Goal: Consume media (video, audio)

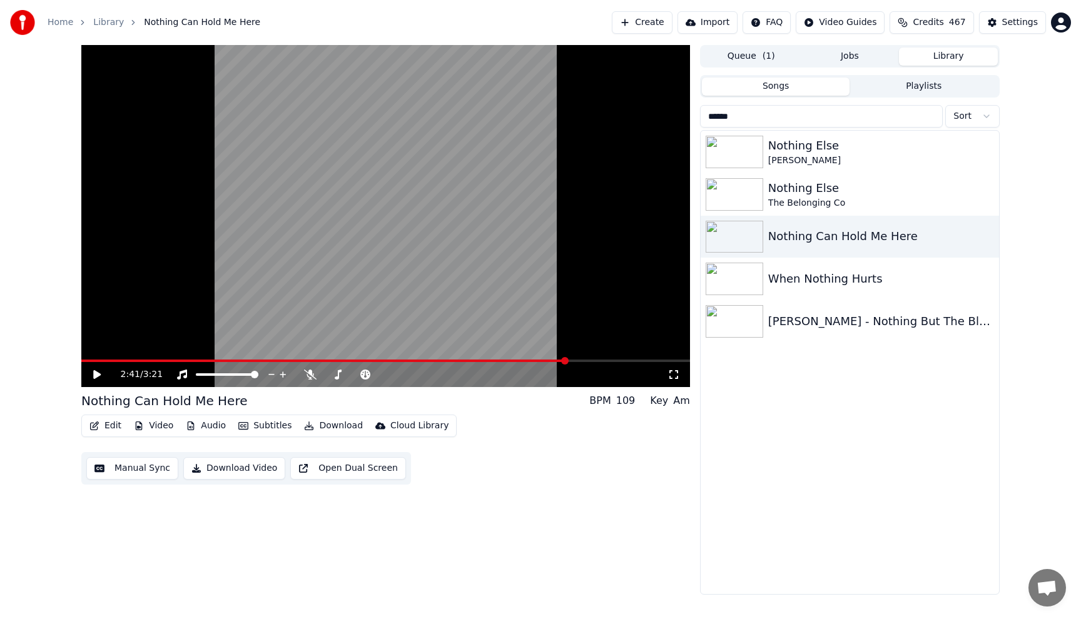
click at [936, 58] on button "Library" at bounding box center [948, 57] width 99 height 18
click at [906, 87] on button "Playlists" at bounding box center [924, 87] width 148 height 18
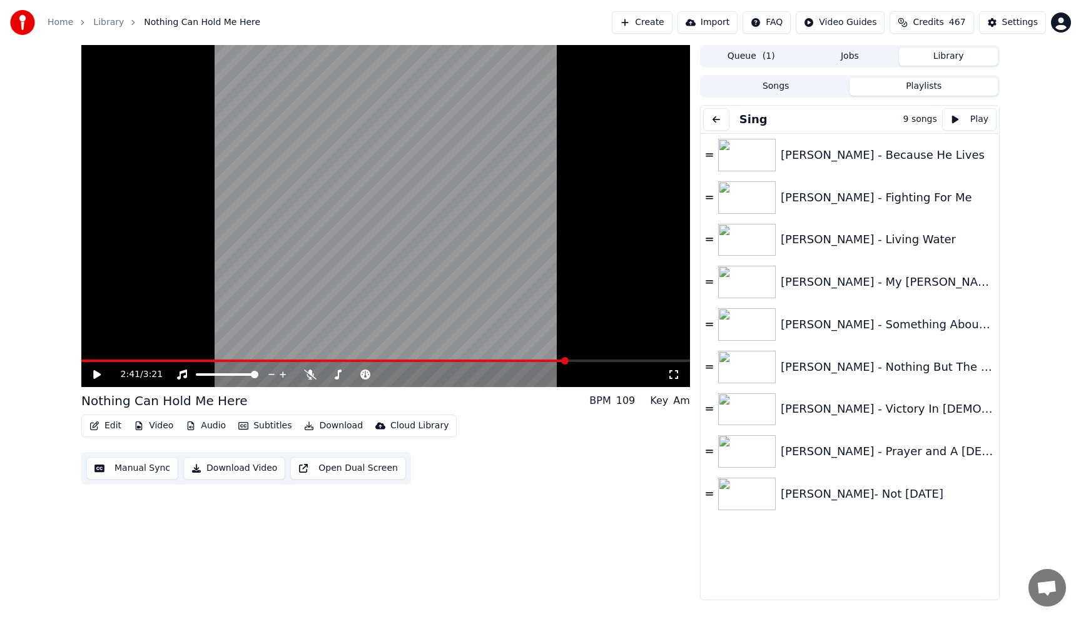
click at [709, 118] on button at bounding box center [716, 119] width 26 height 23
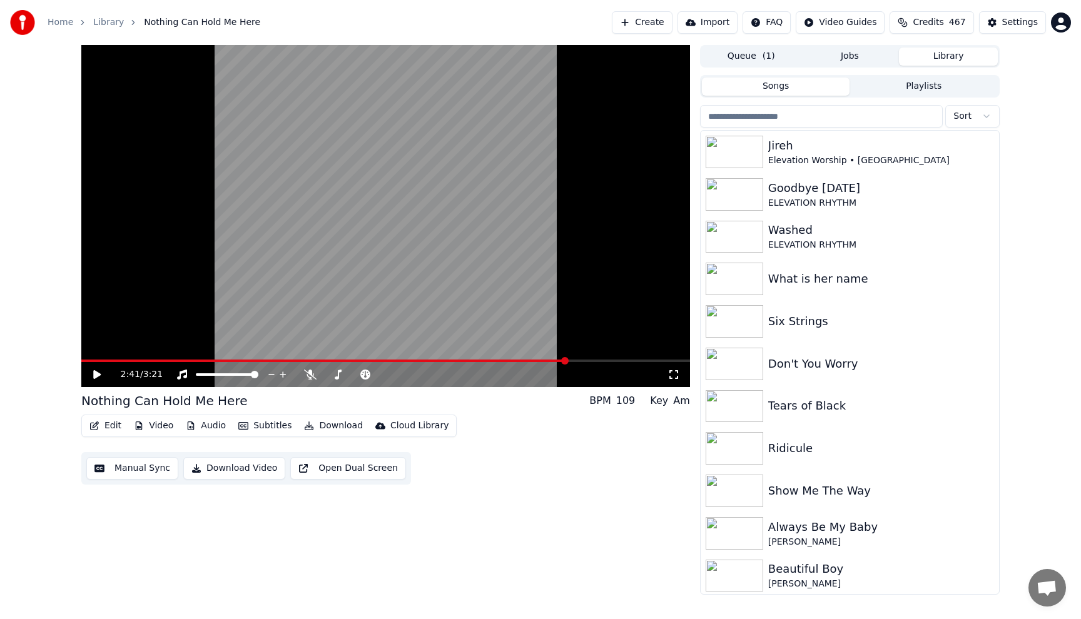
click at [800, 86] on button "Songs" at bounding box center [776, 87] width 148 height 18
click at [827, 116] on input "search" at bounding box center [821, 116] width 243 height 23
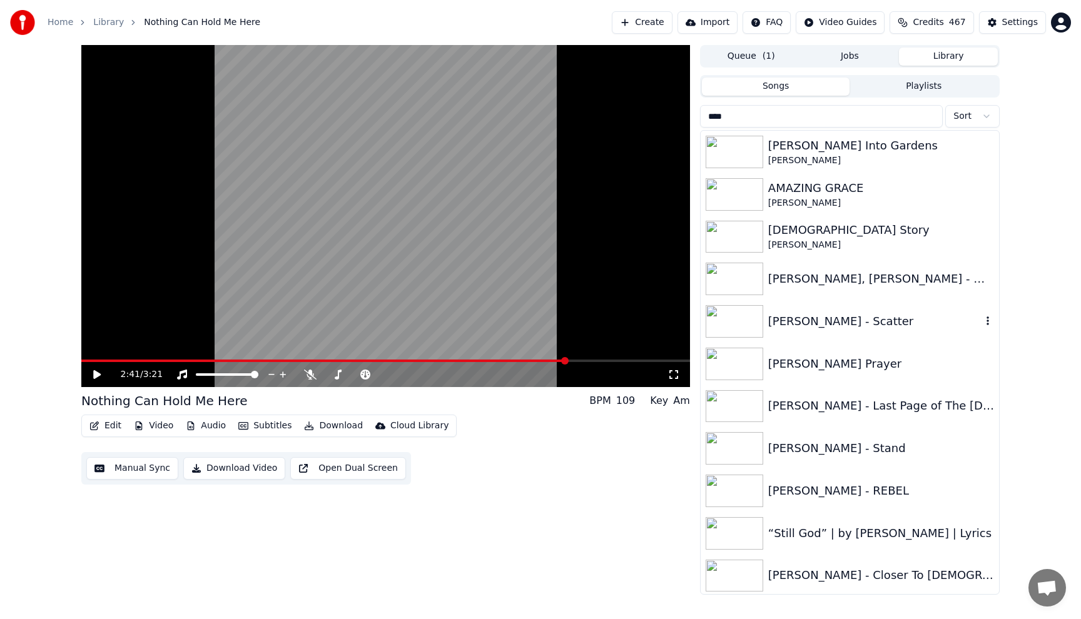
type input "****"
click at [811, 325] on div "[PERSON_NAME] - Scatter" at bounding box center [874, 322] width 213 height 18
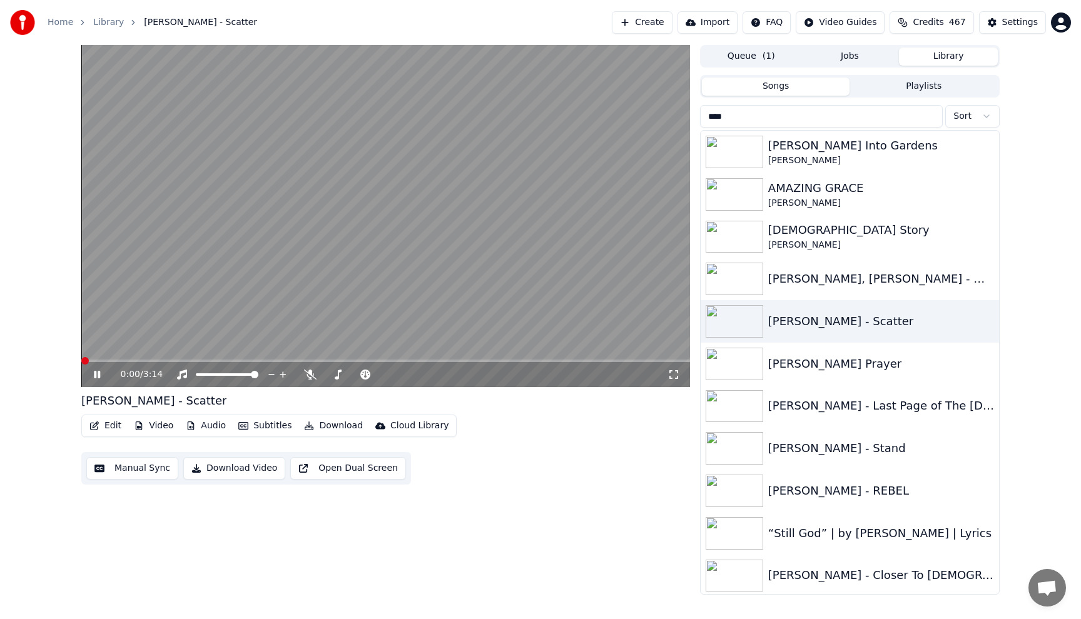
click at [81, 360] on span at bounding box center [81, 361] width 0 height 3
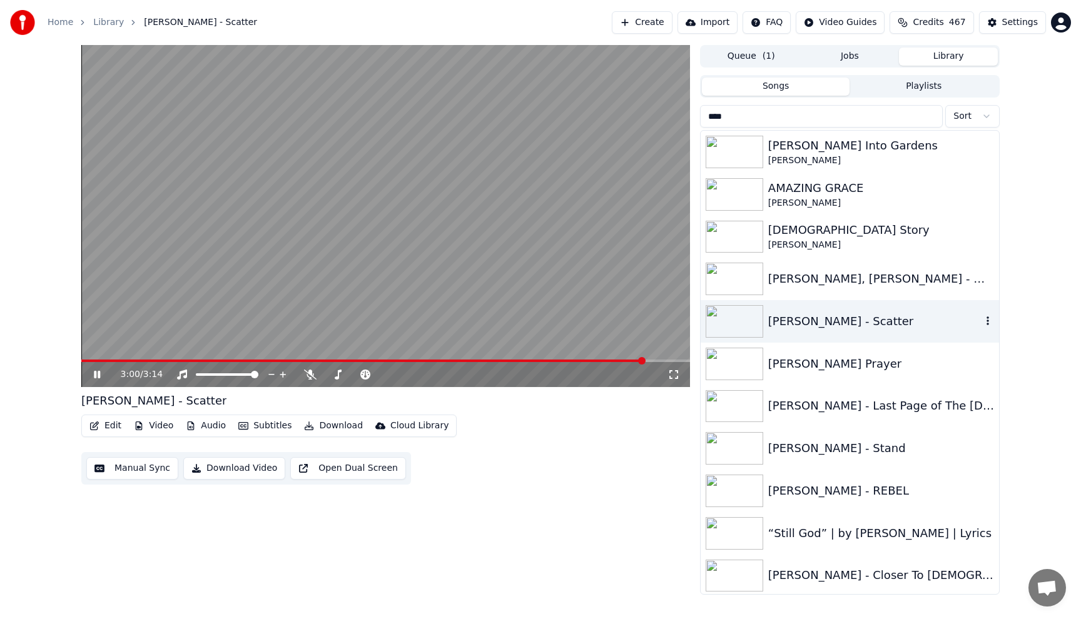
click at [900, 325] on div "[PERSON_NAME] - Scatter" at bounding box center [874, 322] width 213 height 18
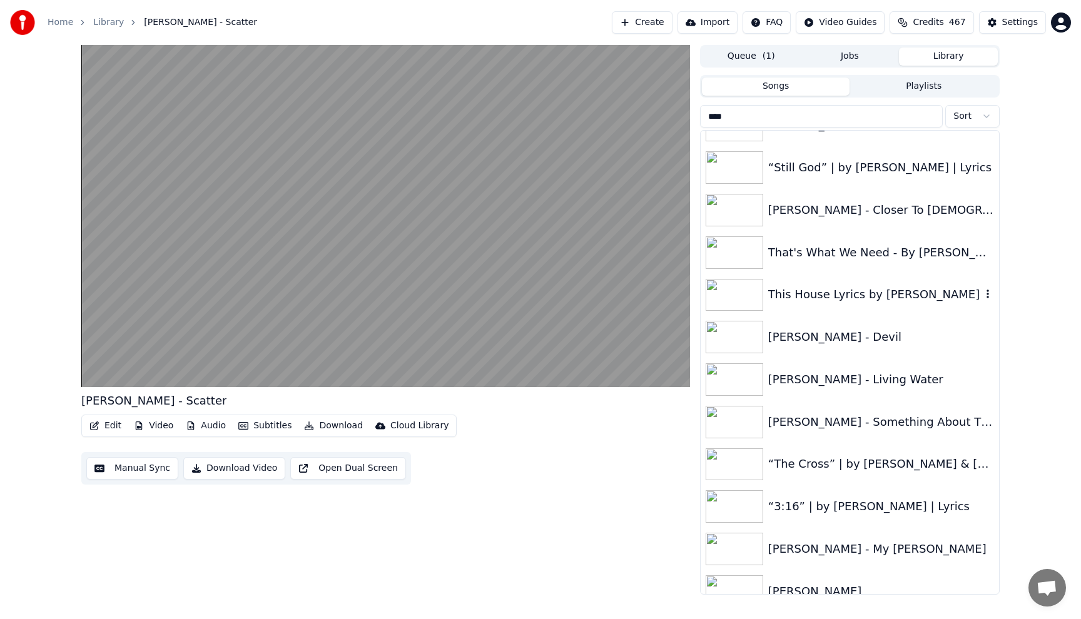
scroll to position [375, 0]
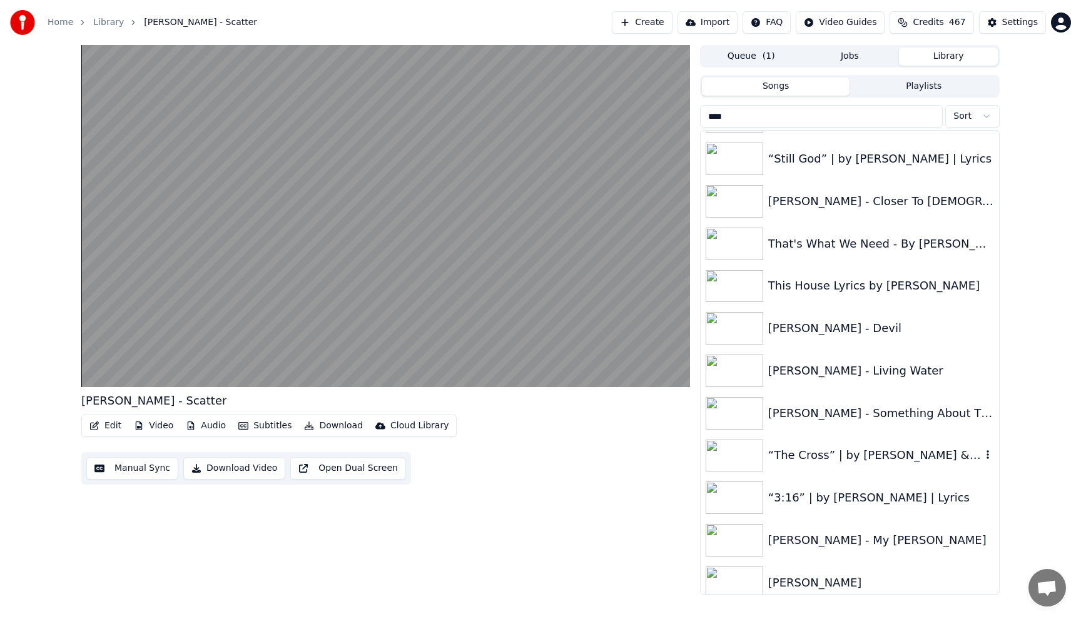
click at [821, 454] on div "“The Cross” | by [PERSON_NAME] & [PERSON_NAME] | Lyrics" at bounding box center [874, 456] width 213 height 18
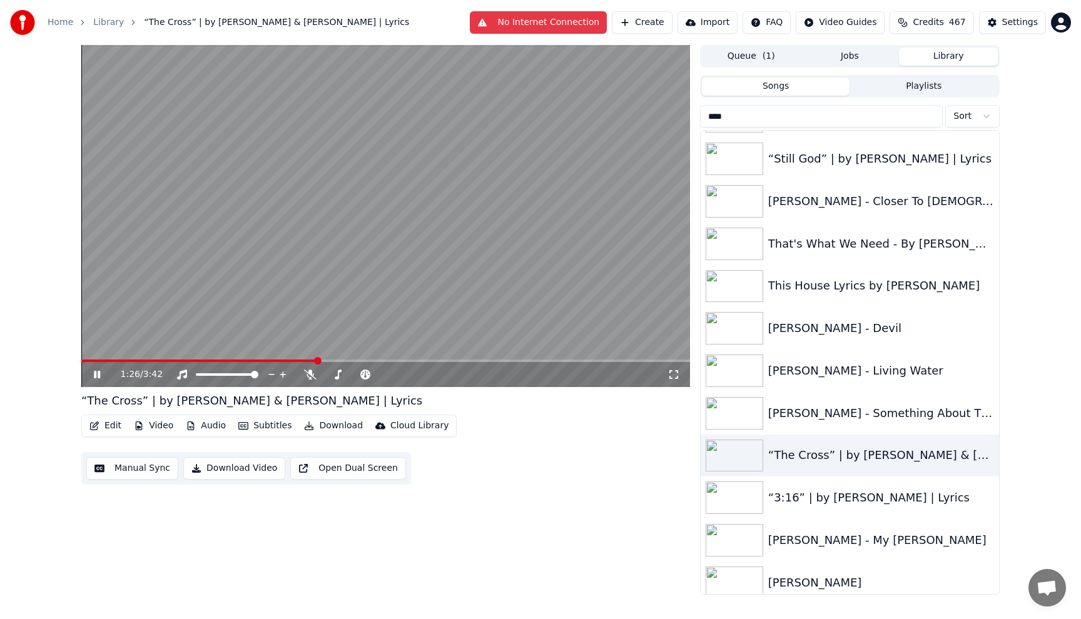
click at [290, 249] on video at bounding box center [385, 216] width 609 height 342
click at [84, 361] on span at bounding box center [199, 361] width 236 height 3
click at [94, 375] on icon at bounding box center [97, 374] width 8 height 9
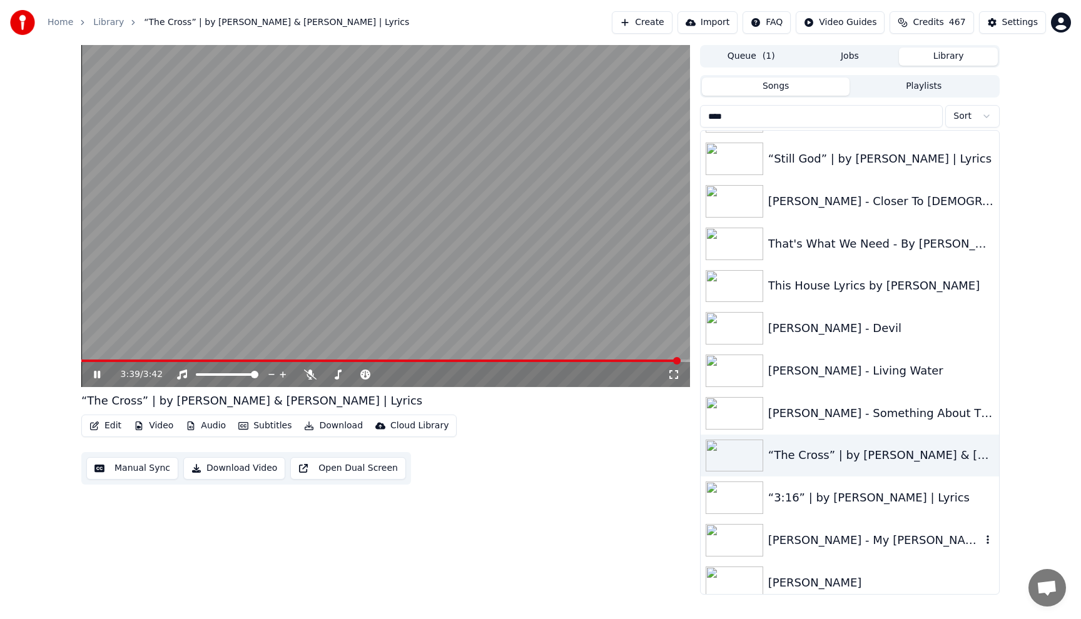
click at [844, 538] on div "[PERSON_NAME] - My [PERSON_NAME]" at bounding box center [874, 541] width 213 height 18
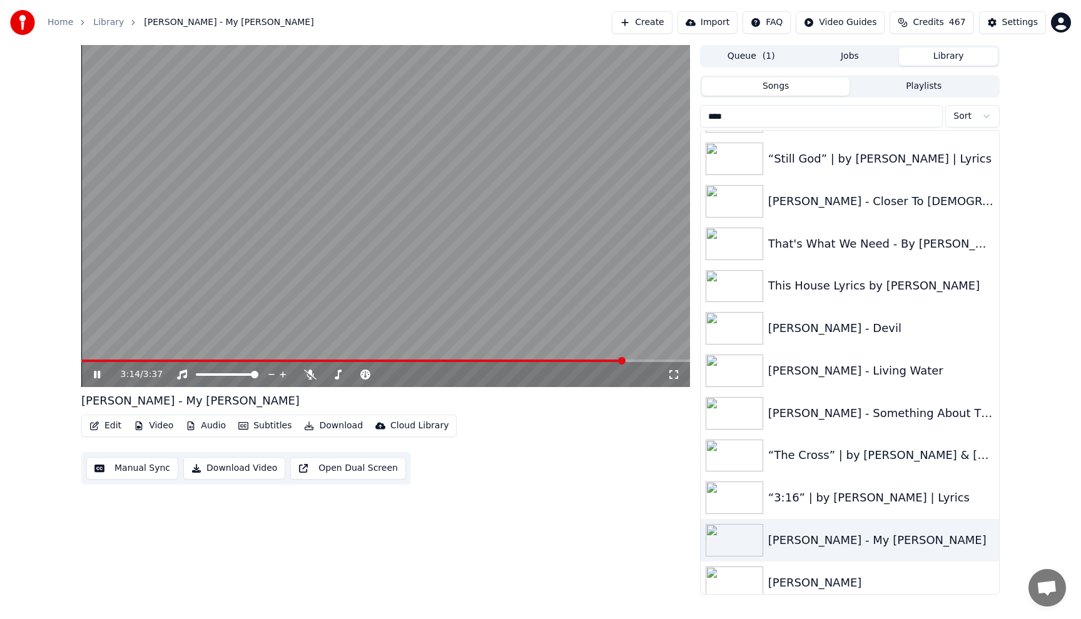
click at [420, 238] on video at bounding box center [385, 216] width 609 height 342
click at [888, 542] on div "[PERSON_NAME] - My [PERSON_NAME]" at bounding box center [874, 541] width 213 height 18
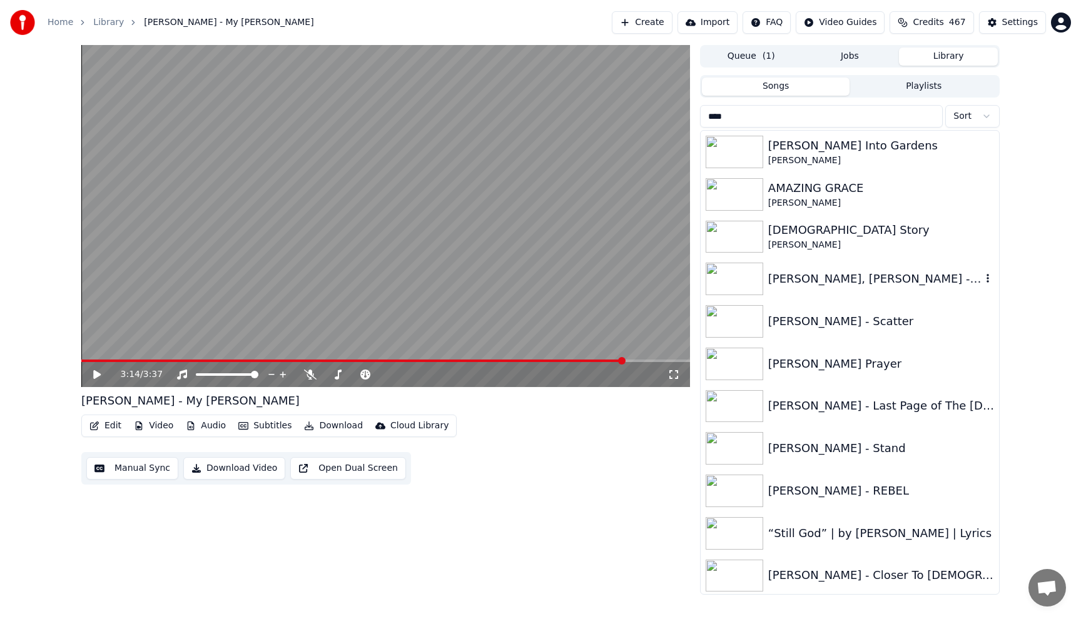
click at [894, 282] on div "[PERSON_NAME], [PERSON_NAME] - Me on Your Mind ft. [PERSON_NAME]" at bounding box center [874, 279] width 213 height 18
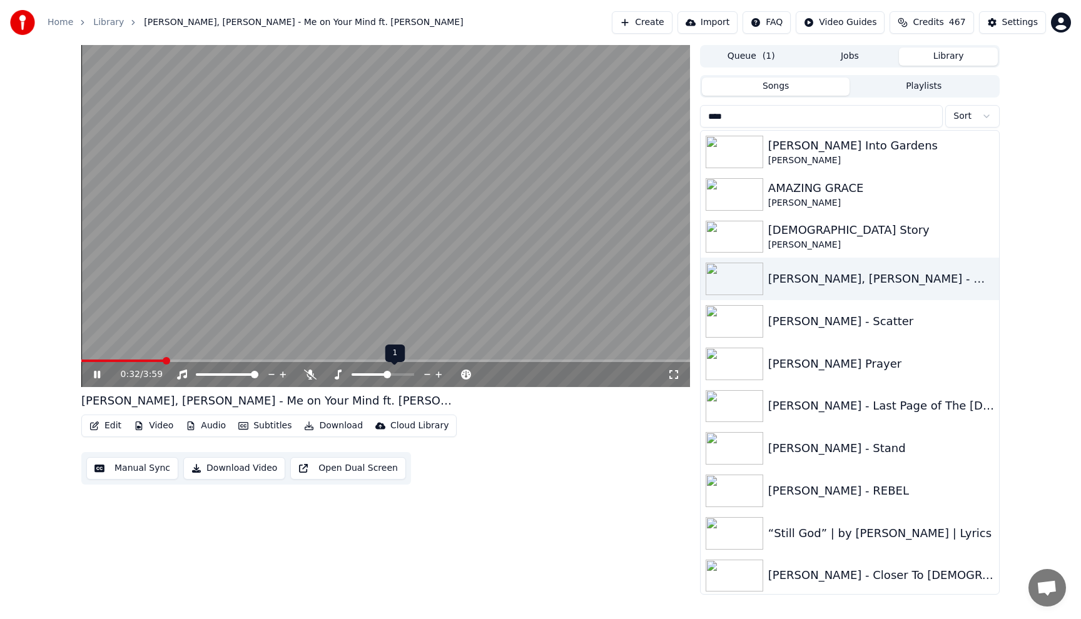
click at [441, 375] on icon at bounding box center [438, 375] width 6 height 6
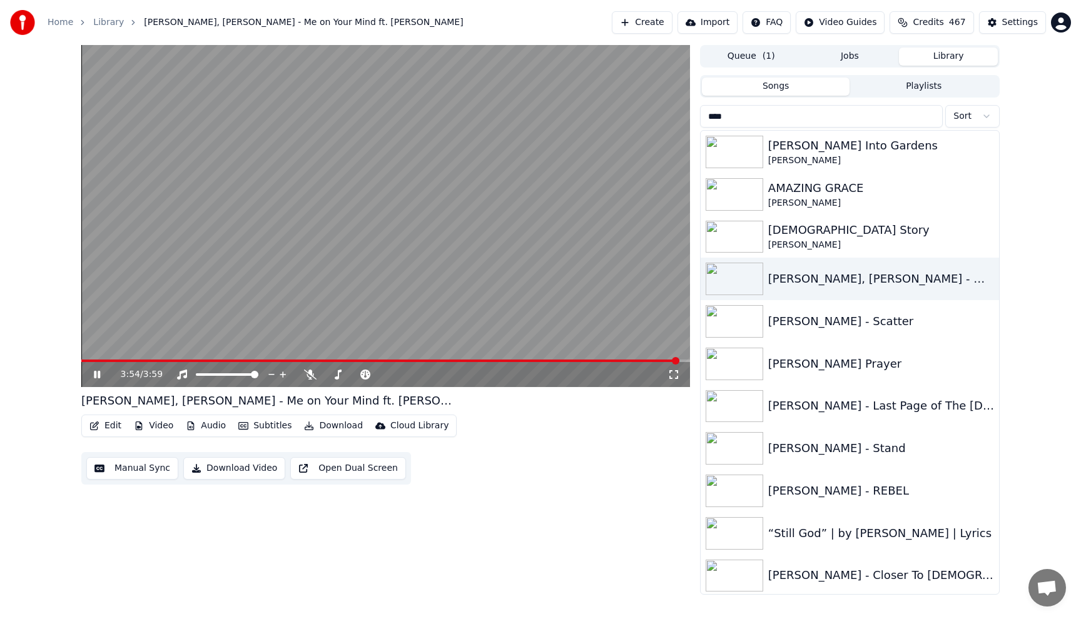
click at [84, 360] on span at bounding box center [380, 361] width 598 height 3
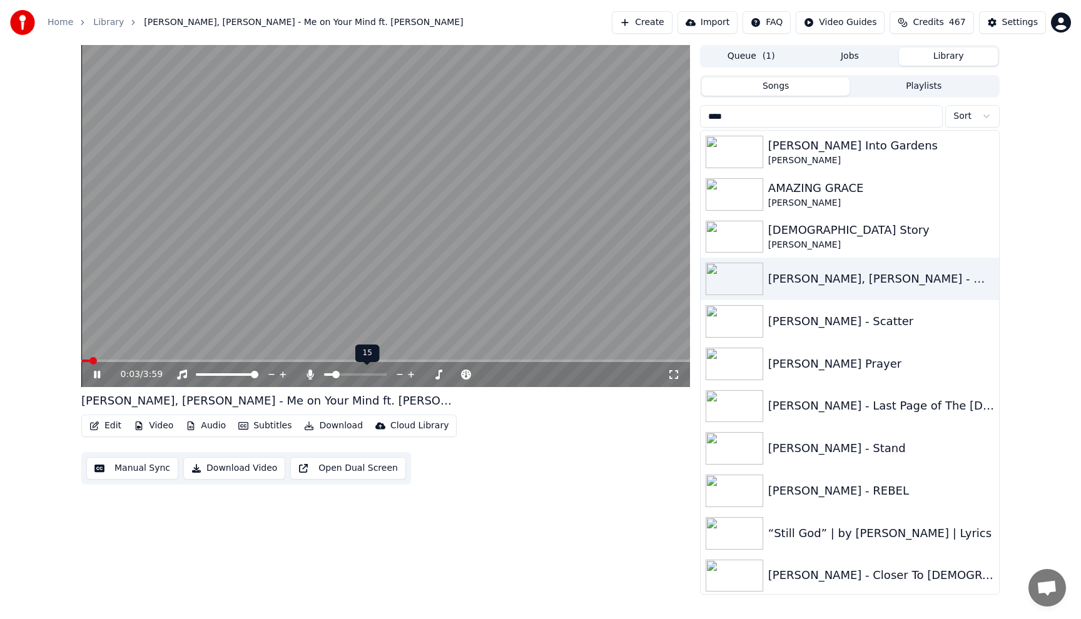
click at [333, 375] on span at bounding box center [355, 374] width 63 height 3
click at [366, 373] on span at bounding box center [355, 374] width 63 height 3
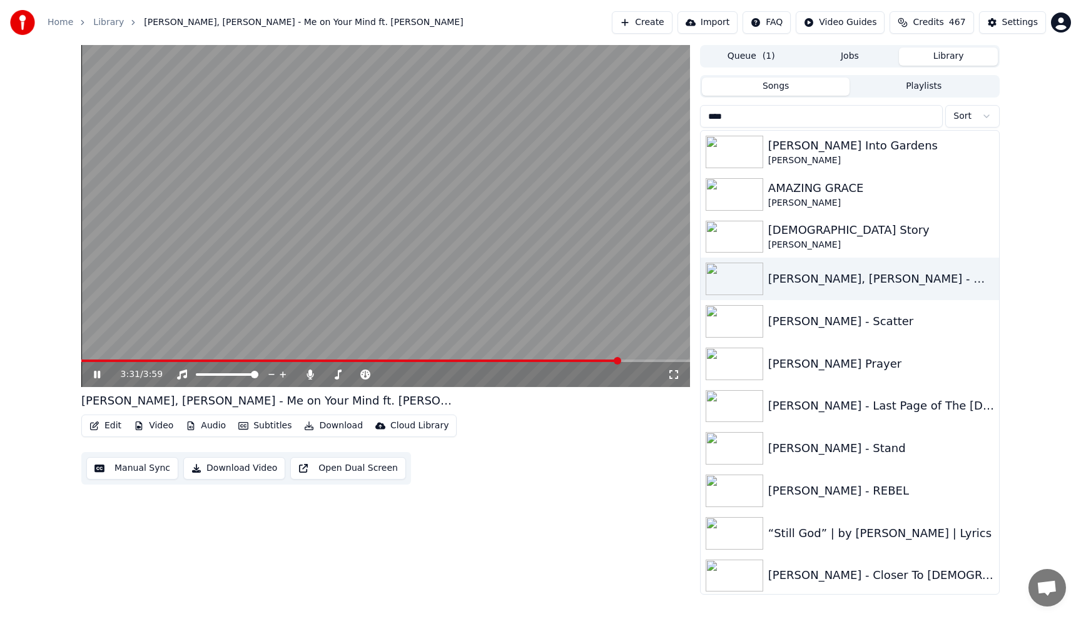
click at [337, 423] on button "Download" at bounding box center [333, 426] width 69 height 18
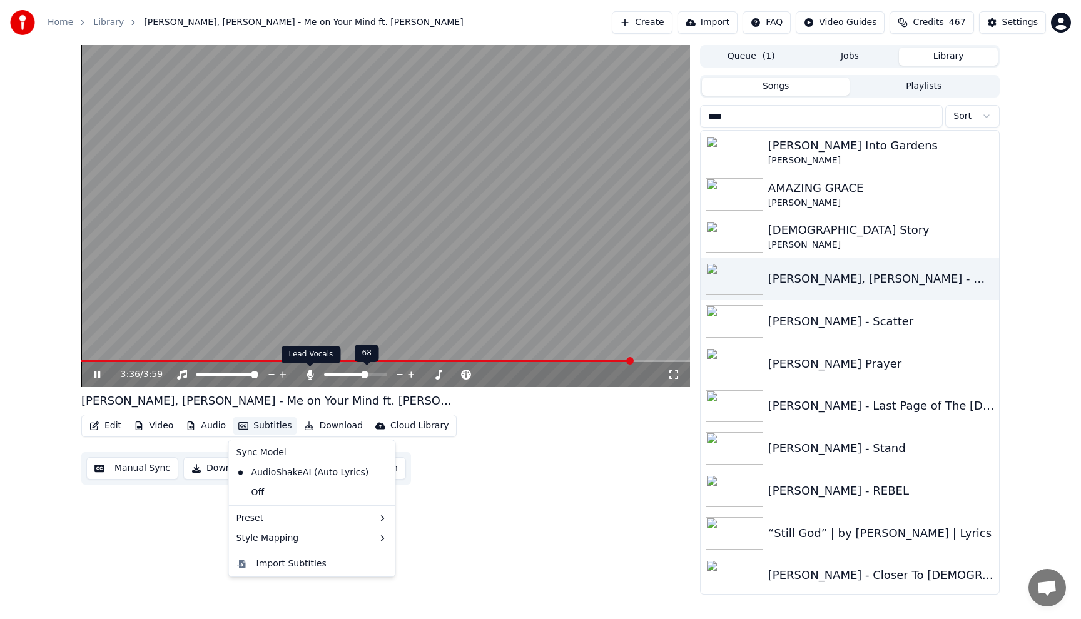
click at [313, 376] on icon at bounding box center [310, 375] width 13 height 10
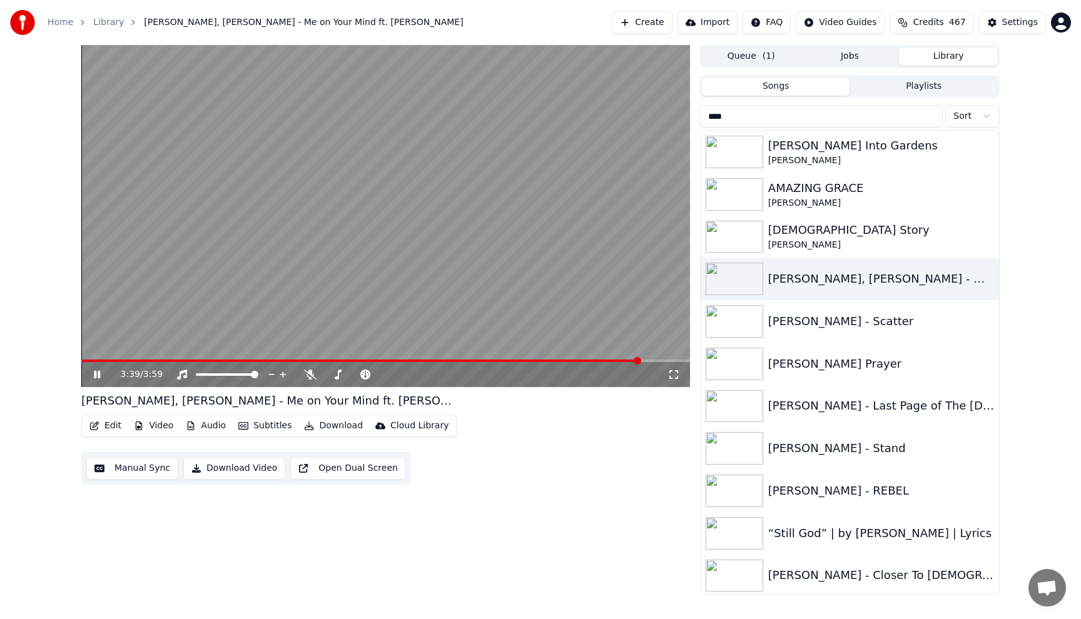
click at [339, 426] on button "Download" at bounding box center [333, 426] width 69 height 18
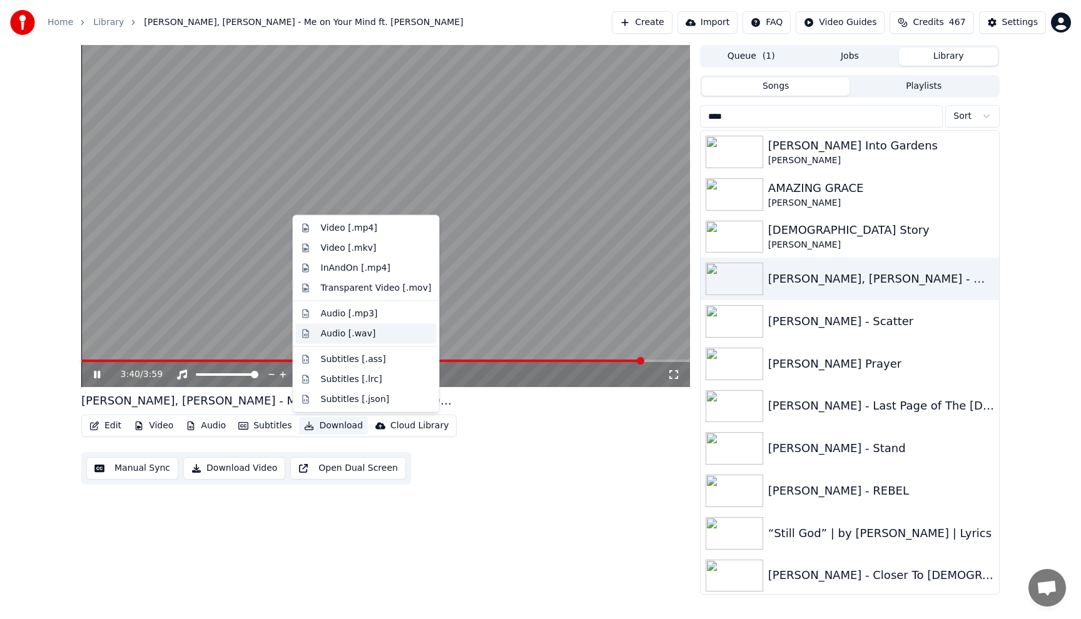
click at [338, 336] on div "Audio [.wav]" at bounding box center [348, 333] width 55 height 13
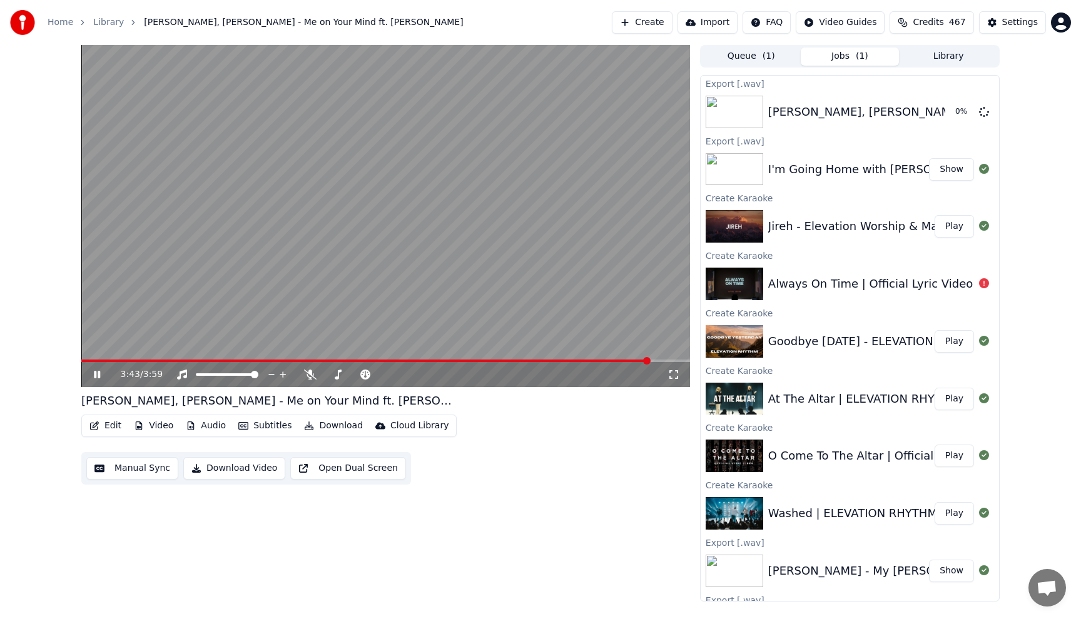
click at [953, 57] on button "Library" at bounding box center [948, 57] width 99 height 18
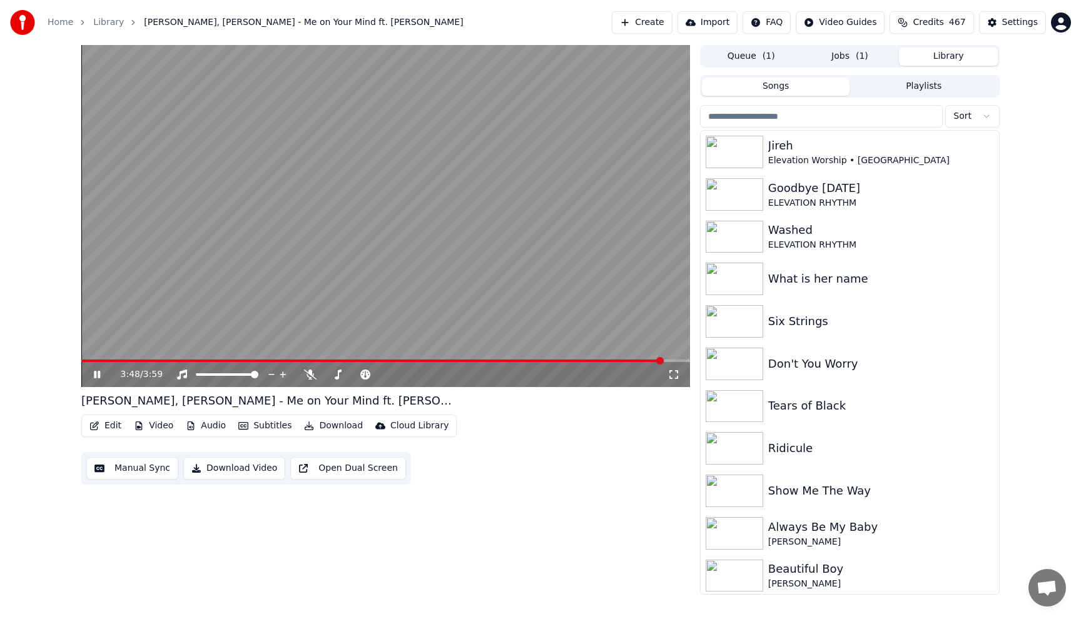
click at [484, 200] on video at bounding box center [385, 216] width 609 height 342
click at [814, 123] on input "search" at bounding box center [821, 116] width 243 height 23
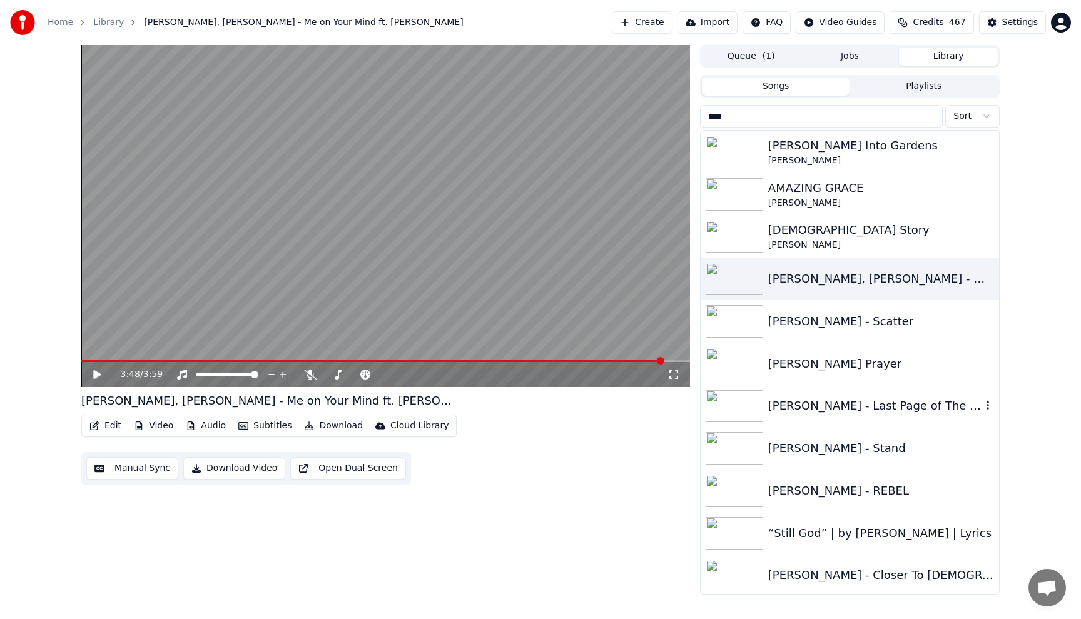
type input "****"
click at [835, 406] on div "[PERSON_NAME] - Last Page of The [DEMOGRAPHIC_DATA] ft. [PERSON_NAME]" at bounding box center [874, 406] width 213 height 18
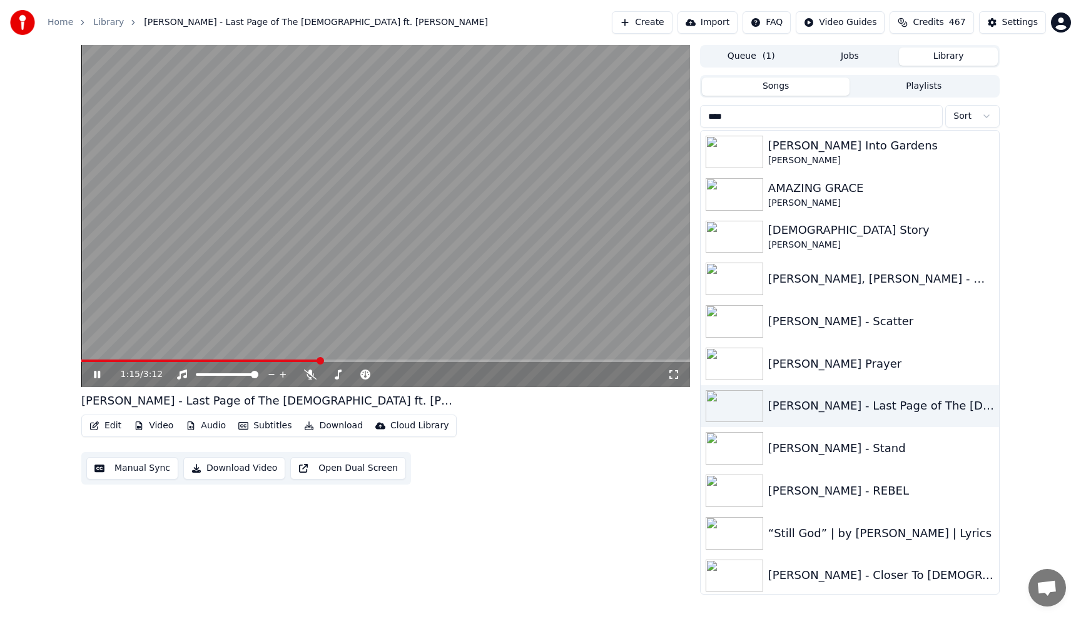
click at [450, 235] on video at bounding box center [385, 216] width 609 height 342
click at [83, 361] on span at bounding box center [200, 361] width 238 height 3
click at [95, 372] on icon at bounding box center [97, 374] width 8 height 9
click at [338, 285] on video at bounding box center [385, 216] width 609 height 342
